Goal: Task Accomplishment & Management: Manage account settings

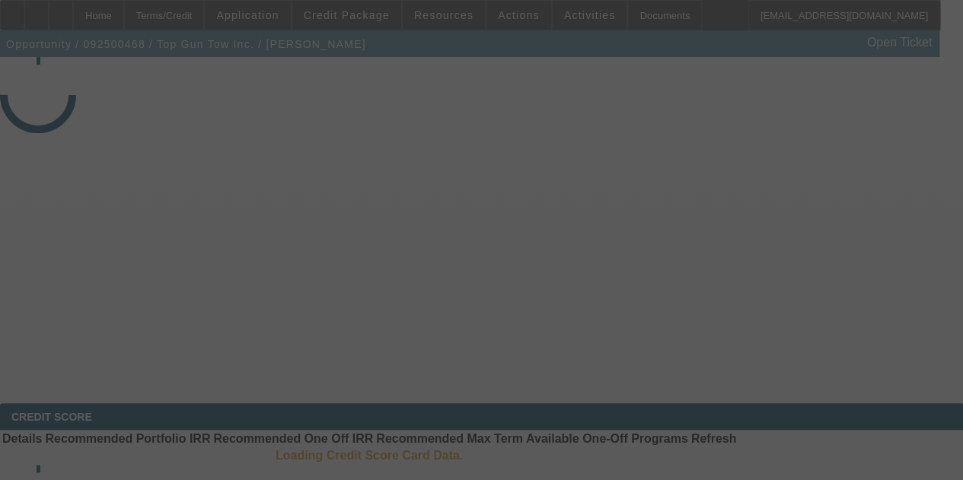
select select "4"
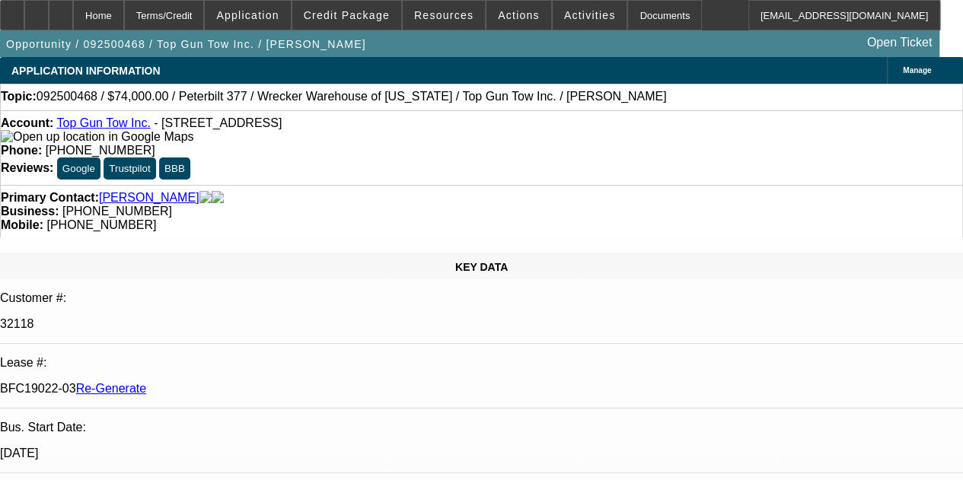
select select "0"
select select "2"
select select "0.1"
select select "4"
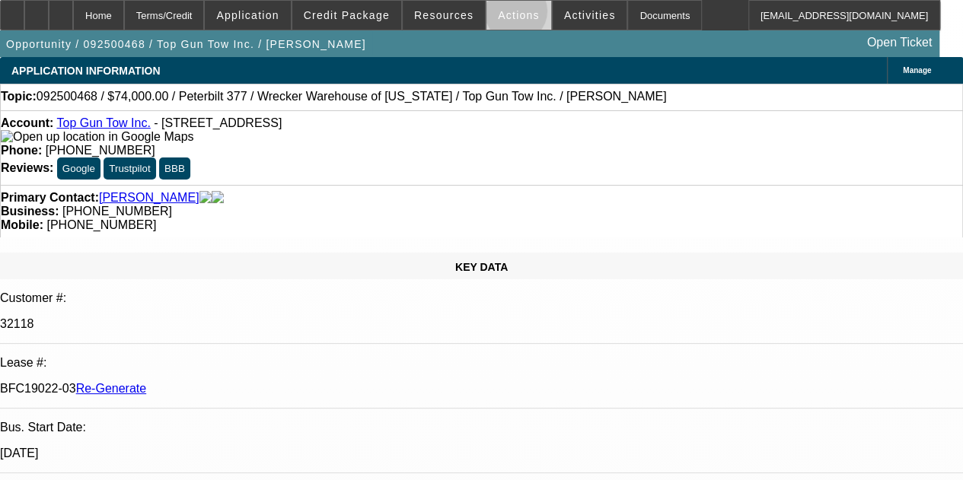
click at [504, 12] on span "Actions" at bounding box center [519, 15] width 42 height 12
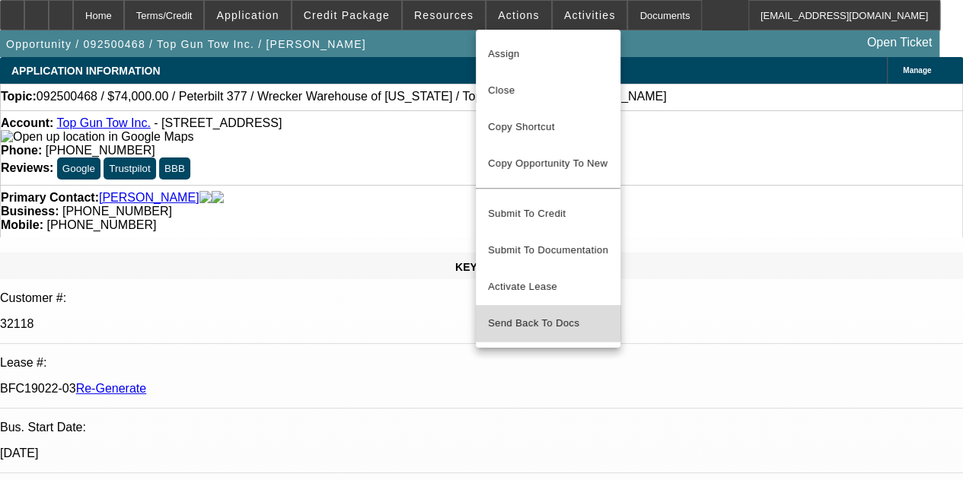
click at [544, 314] on span "Send Back To Docs" at bounding box center [548, 323] width 120 height 18
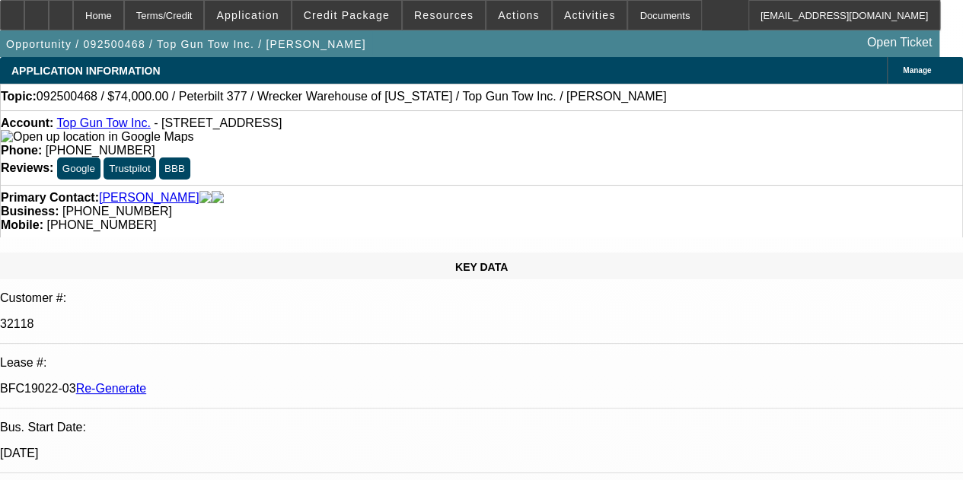
type textarea "Activated prematurely."
click at [61, 10] on icon at bounding box center [61, 10] width 0 height 0
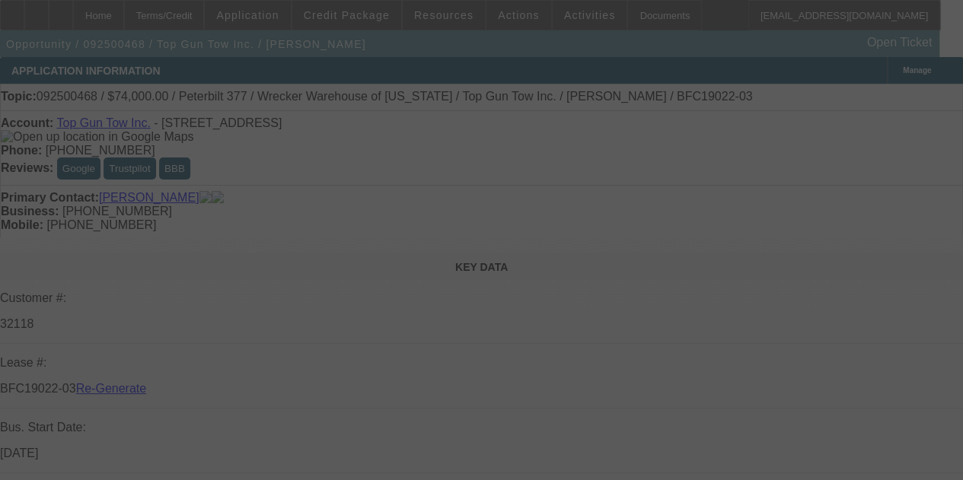
select select "3"
click at [453, 27] on div at bounding box center [481, 240] width 963 height 480
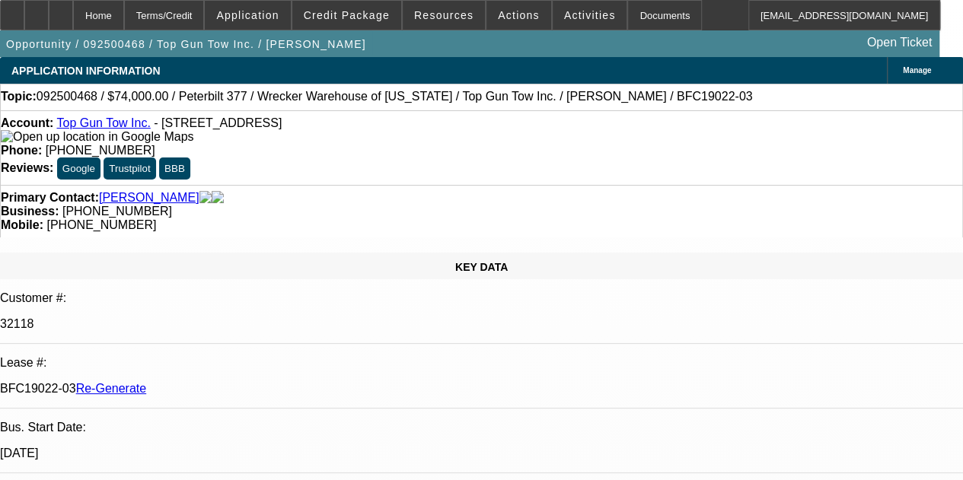
select select "0"
select select "2"
select select "0.1"
select select "2"
select select "4"
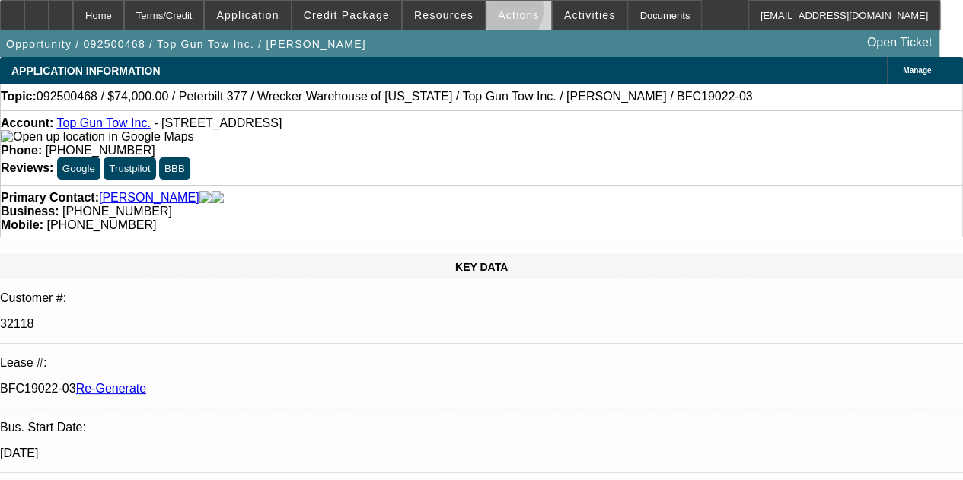
click at [498, 13] on span "Actions" at bounding box center [519, 15] width 42 height 12
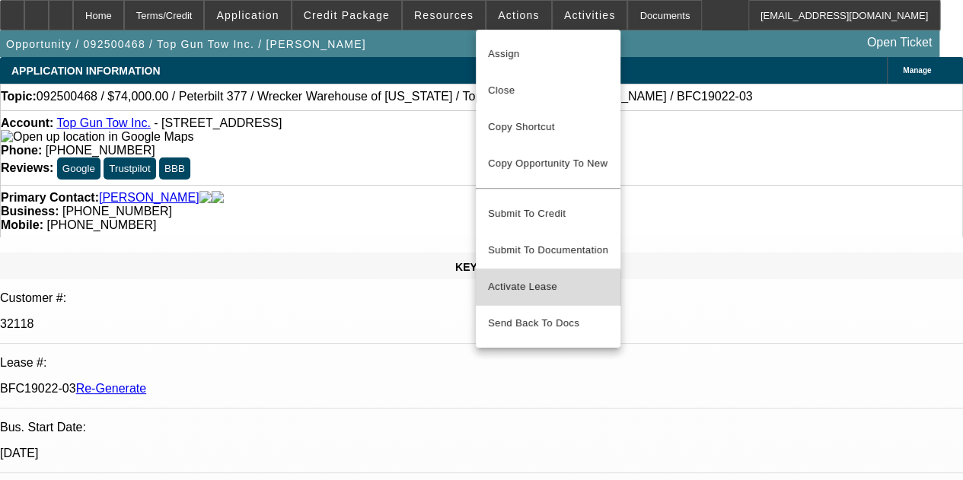
click at [511, 278] on span "Activate Lease" at bounding box center [548, 287] width 120 height 18
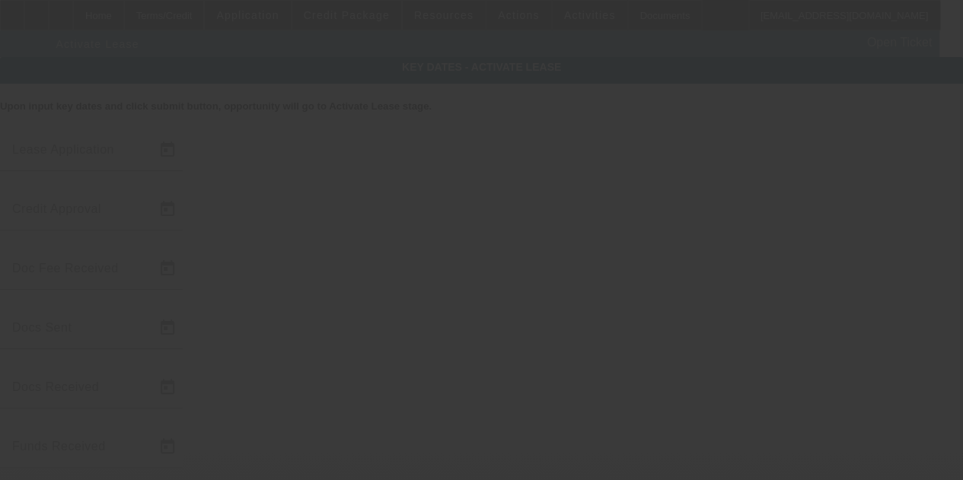
type input "9/22/2025"
type input "9/26/2025"
type input "9/29/2025"
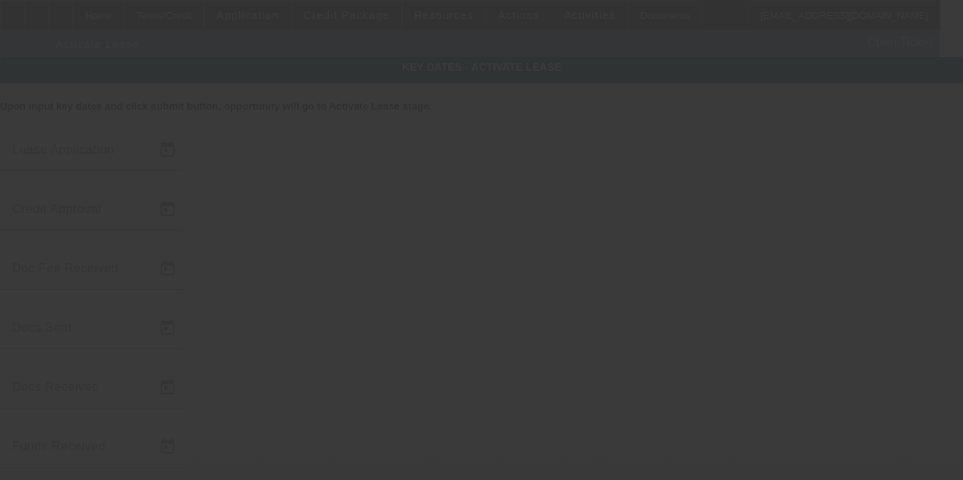
type input "9/30/2025"
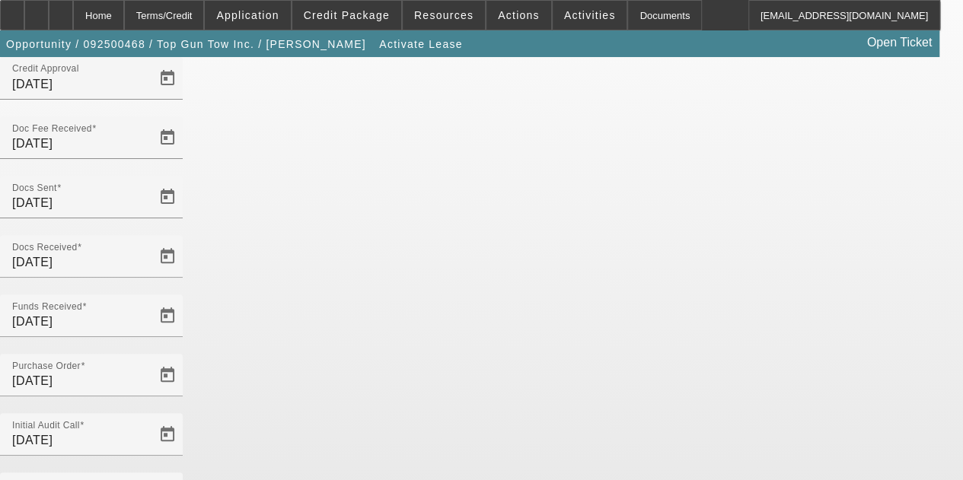
scroll to position [140, 0]
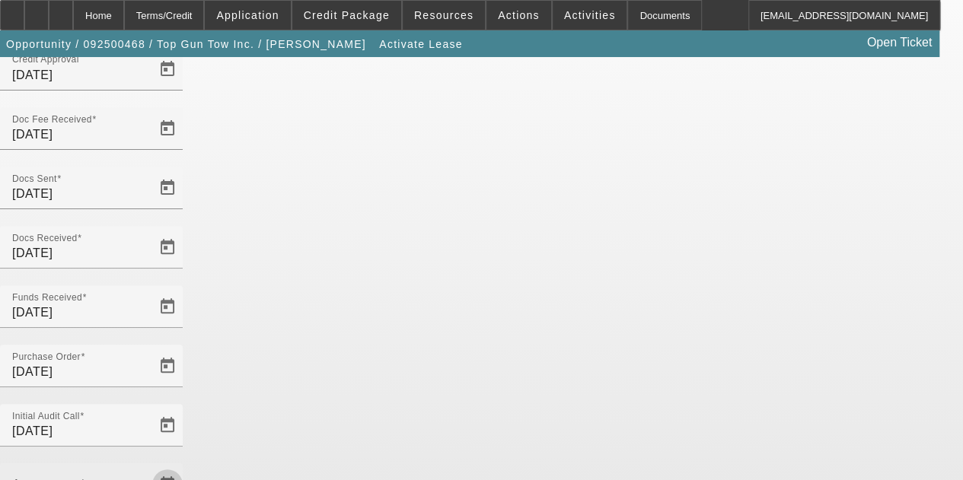
click at [186, 467] on span "Open calendar" at bounding box center [167, 485] width 37 height 37
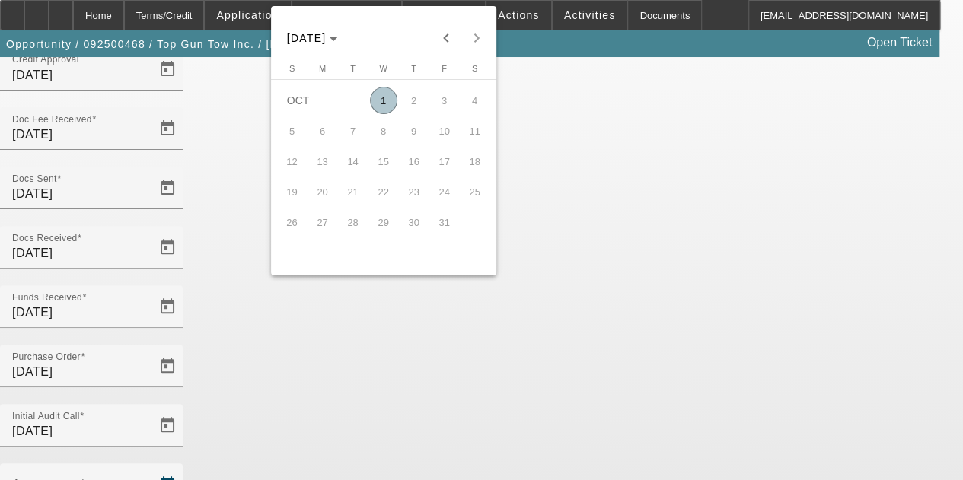
click at [379, 103] on span "1" at bounding box center [383, 100] width 27 height 27
type input "10/1/2025"
type input "11/1/2025"
type input "12/1/2025"
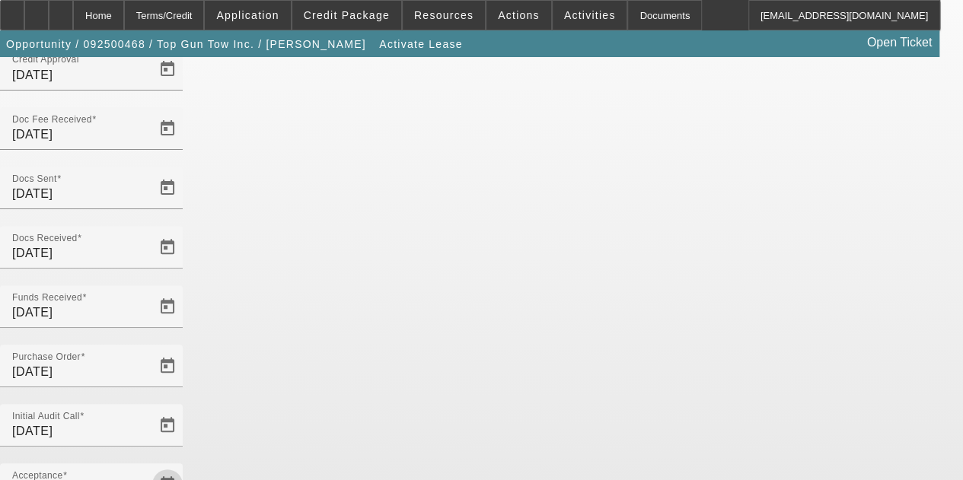
scroll to position [157, 0]
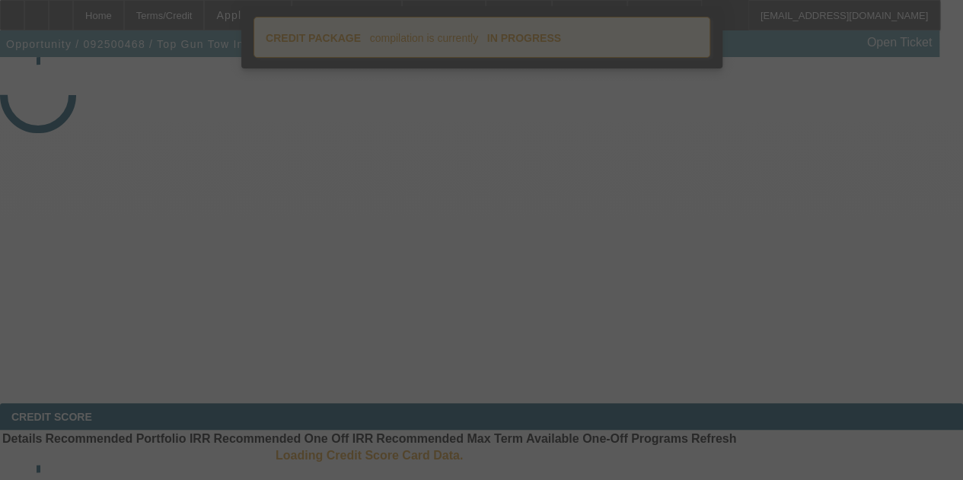
select select "4"
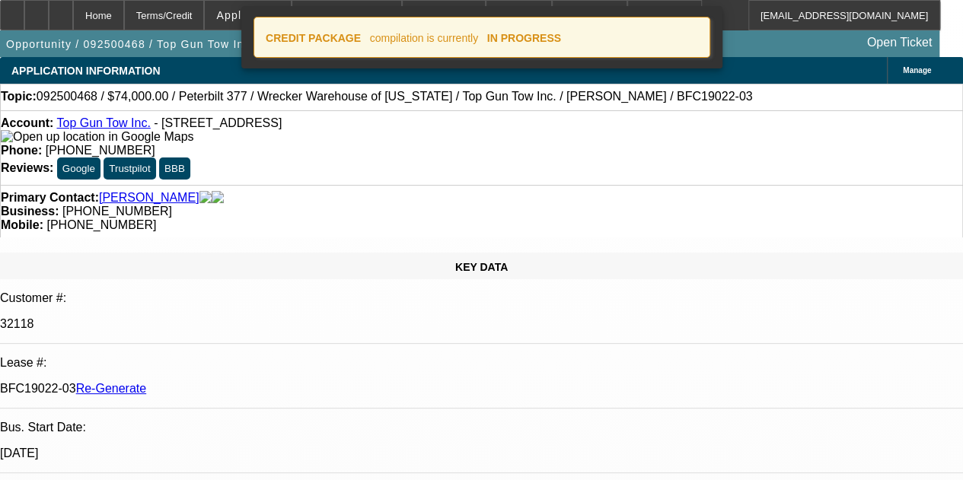
select select "0"
select select "2"
select select "0.1"
select select "4"
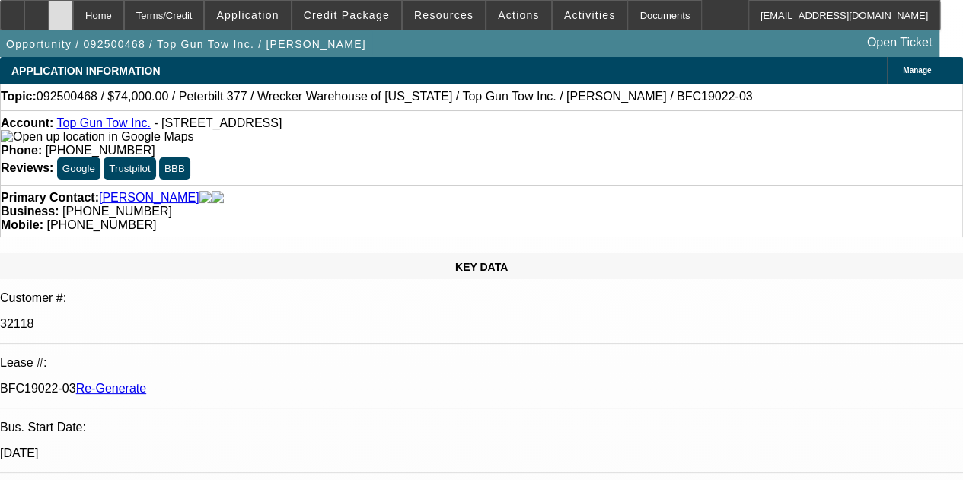
click at [61, 10] on icon at bounding box center [61, 10] width 0 height 0
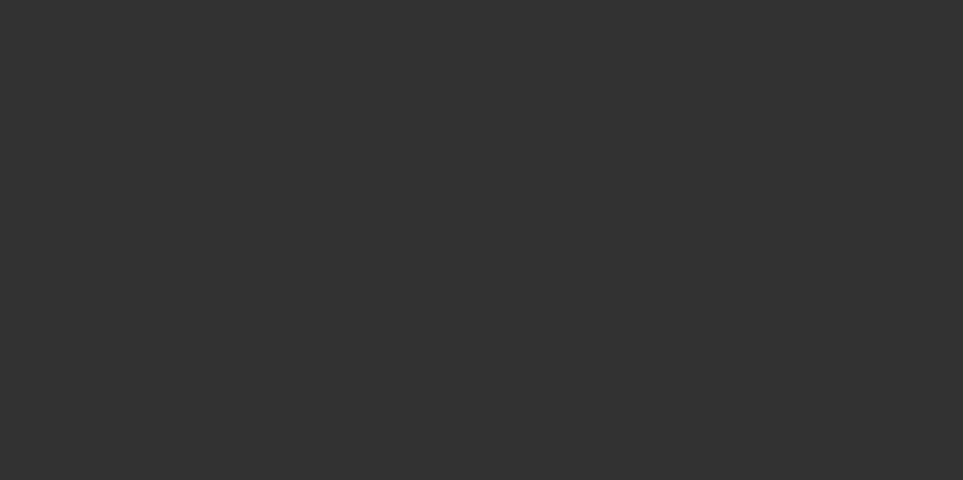
select select "4"
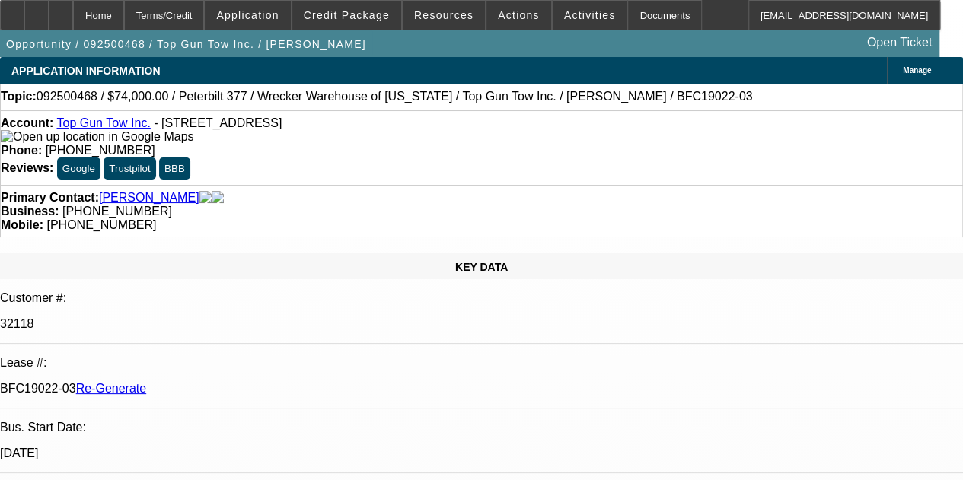
select select "0"
select select "2"
select select "0.1"
select select "4"
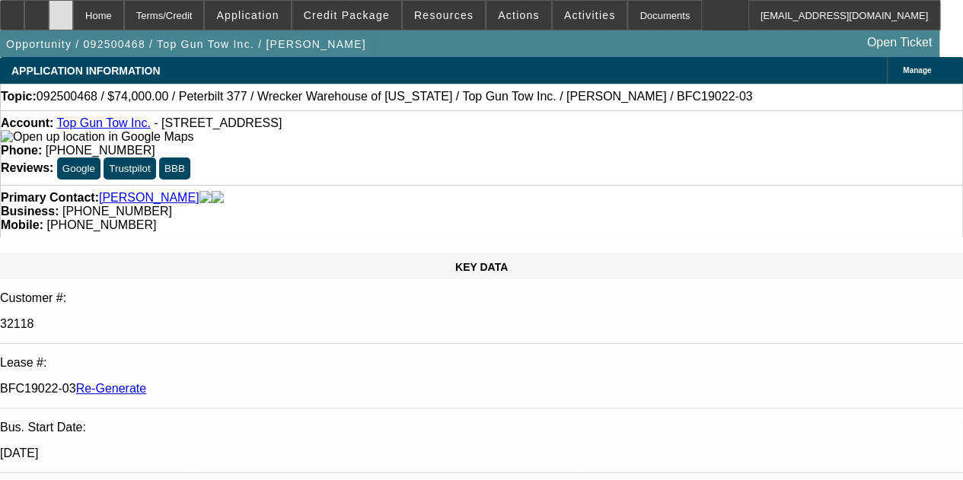
click at [73, 10] on div at bounding box center [61, 15] width 24 height 30
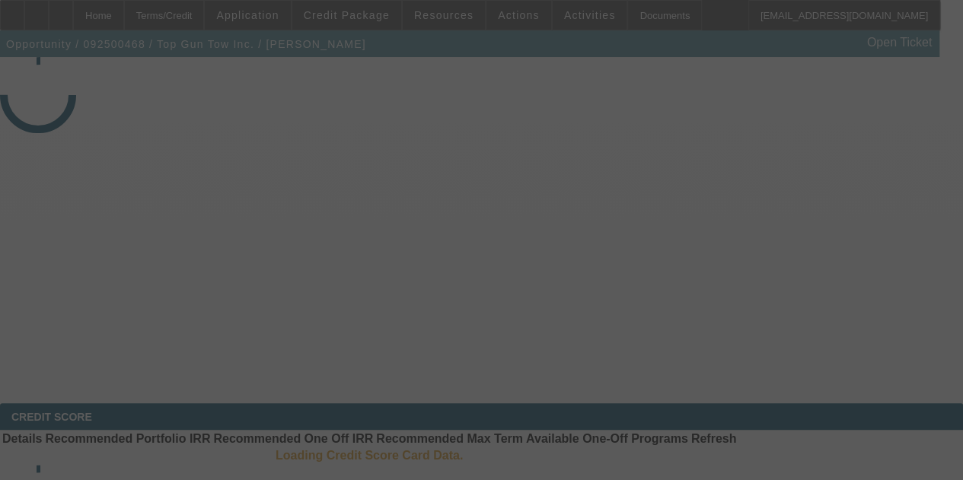
select select "4"
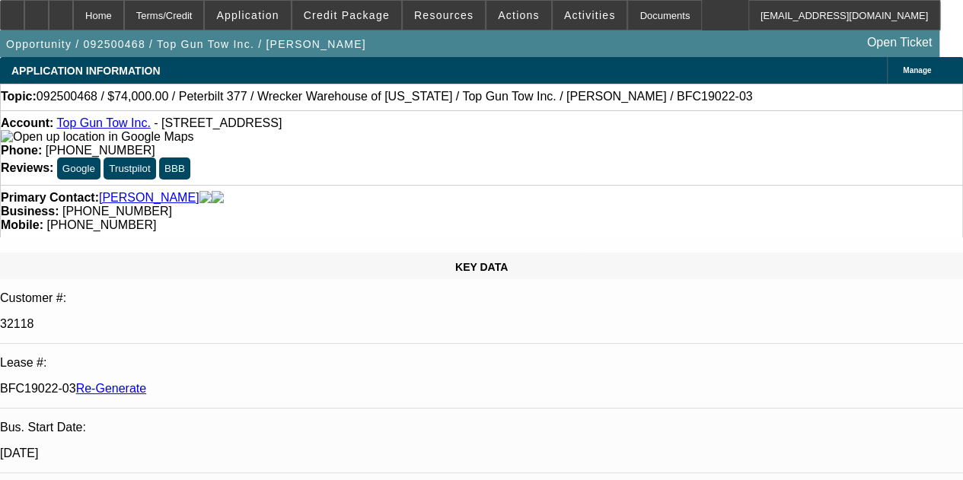
select select "0"
select select "2"
select select "0.1"
select select "4"
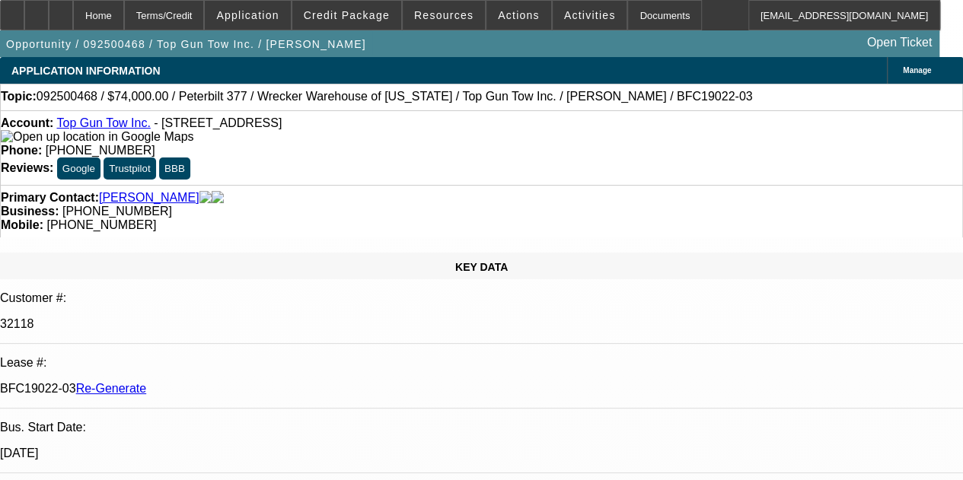
click at [632, 13] on div "Documents" at bounding box center [664, 15] width 75 height 30
click at [61, 10] on icon at bounding box center [61, 10] width 0 height 0
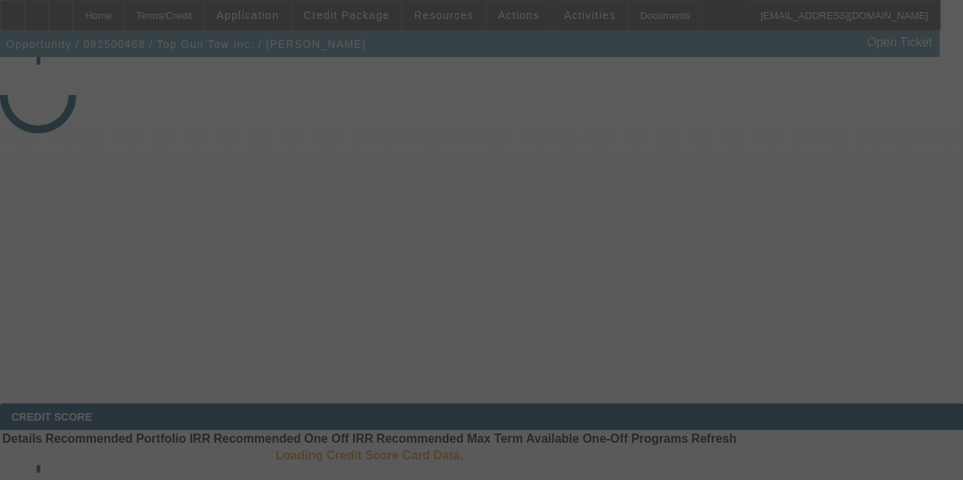
select select "4"
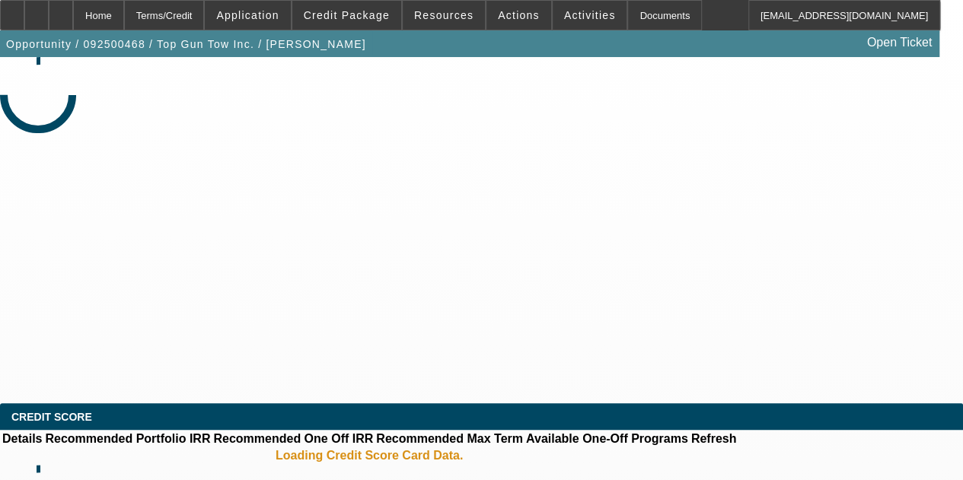
select select "0"
select select "2"
select select "0.1"
select select "4"
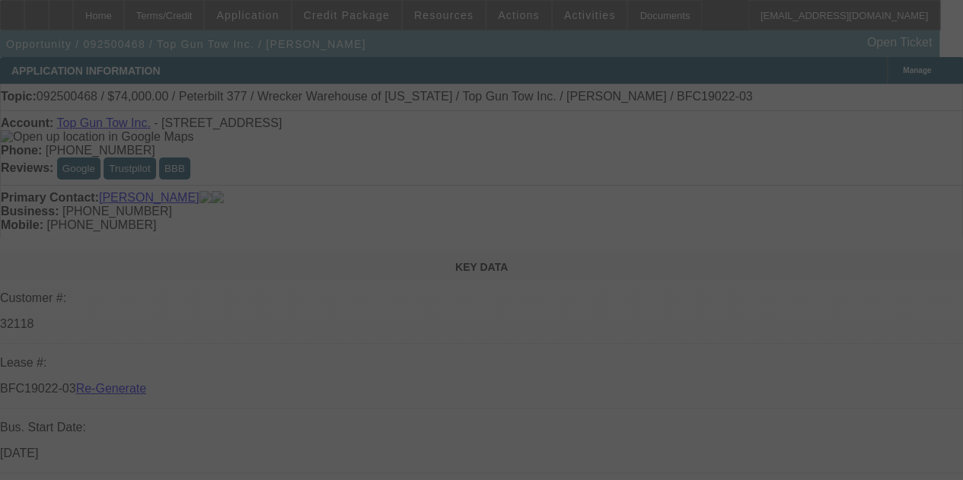
select select "4"
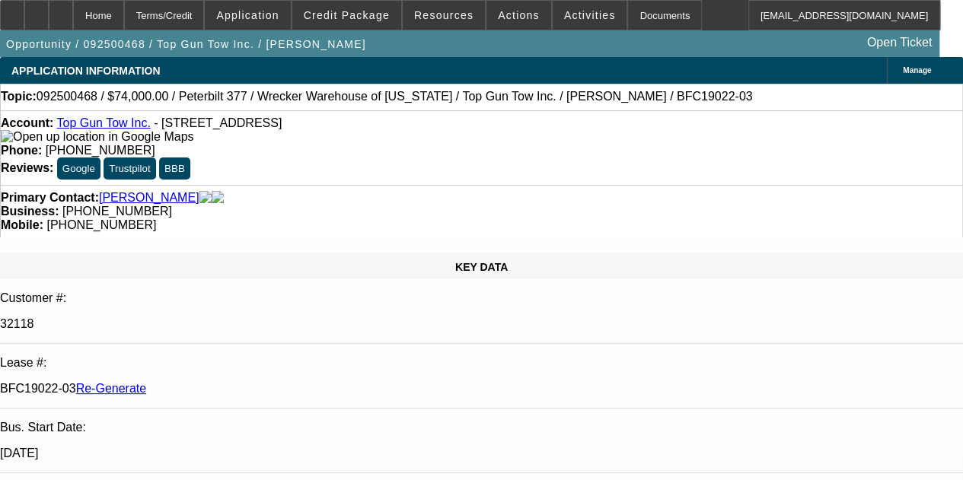
select select "0"
select select "2"
select select "0.1"
select select "4"
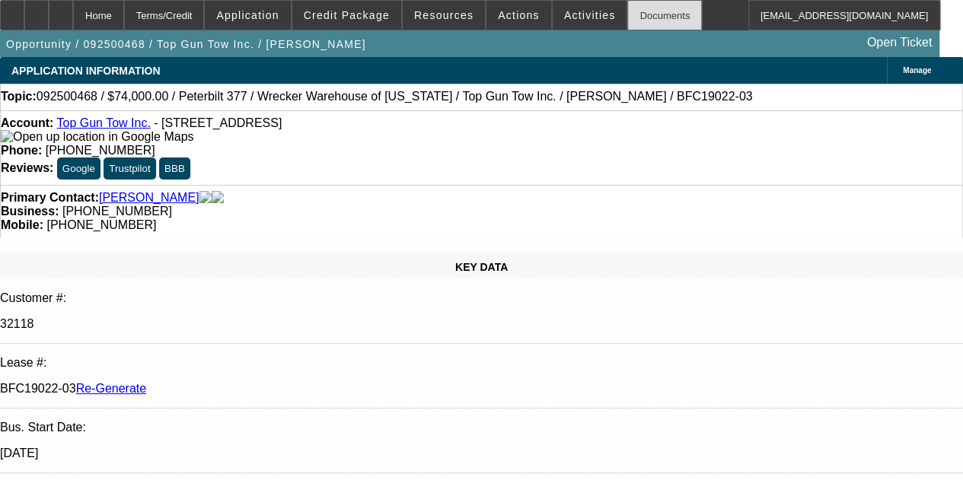
click at [628, 15] on div "Documents" at bounding box center [664, 15] width 75 height 30
